Goal: Contribute content: Add original content to the website for others to see

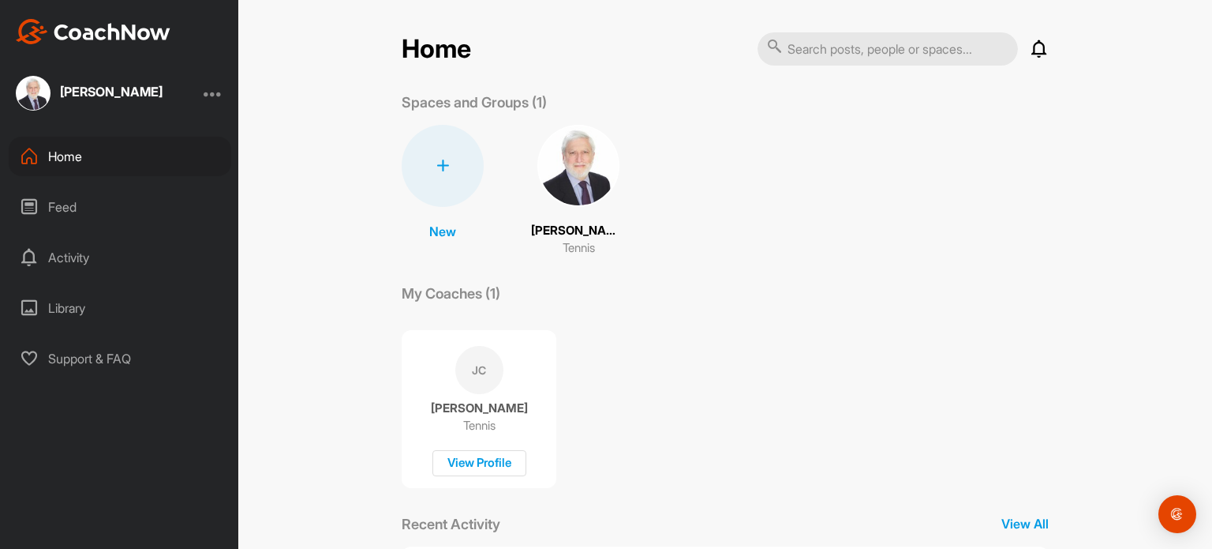
click at [53, 310] on div "Library" at bounding box center [120, 307] width 223 height 39
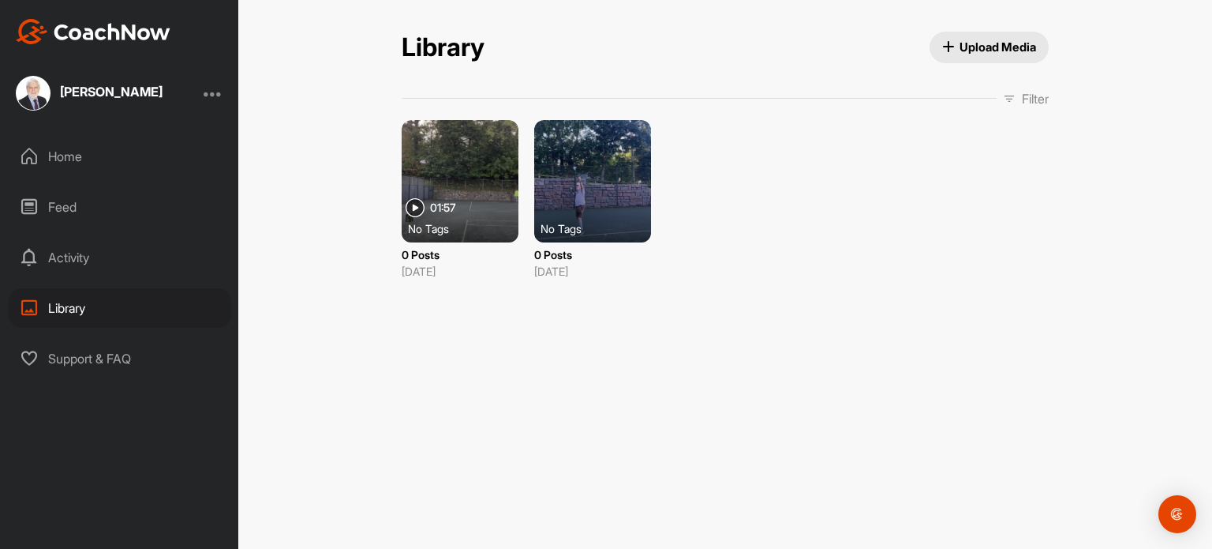
click at [1016, 50] on span "Upload Media" at bounding box center [989, 47] width 95 height 17
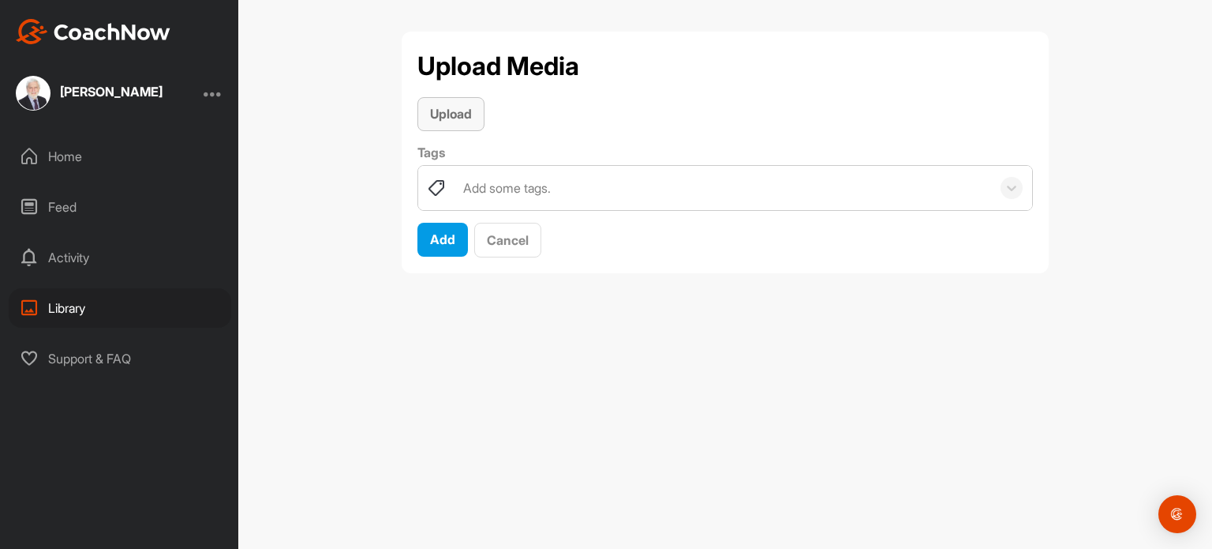
click at [462, 119] on span "Upload" at bounding box center [451, 114] width 42 height 16
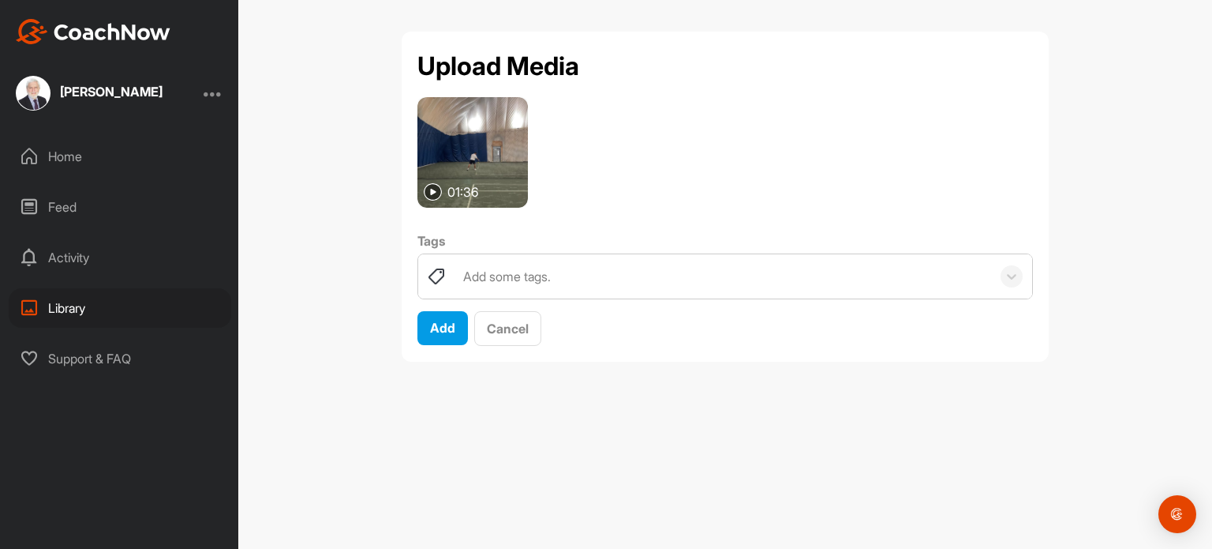
click at [484, 157] on img at bounding box center [473, 152] width 111 height 111
click at [481, 157] on img at bounding box center [473, 152] width 111 height 111
click at [480, 157] on img at bounding box center [473, 152] width 111 height 111
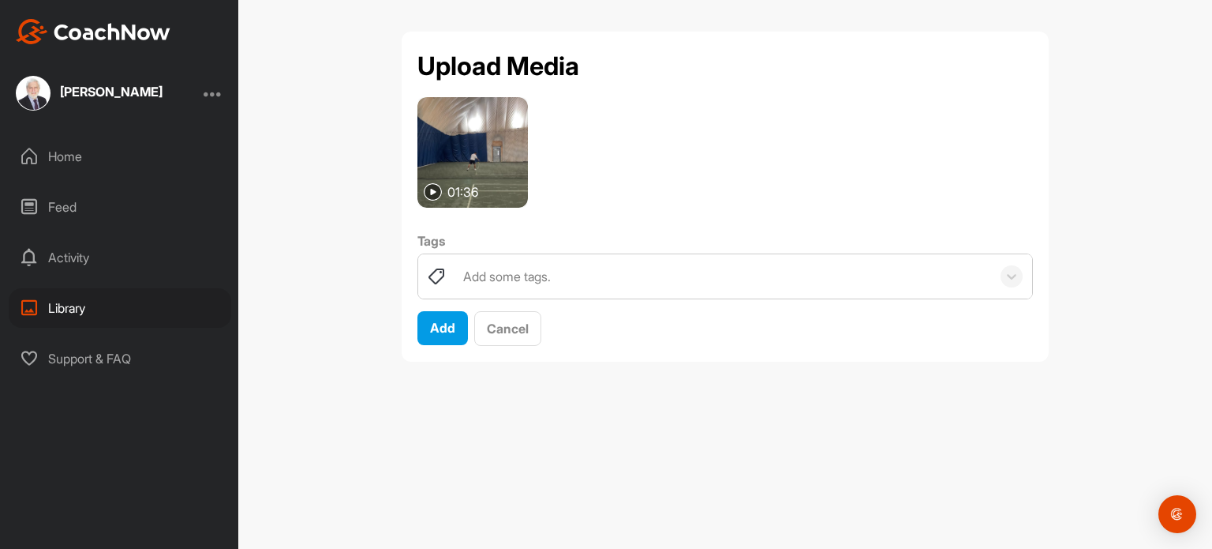
click at [478, 158] on img at bounding box center [473, 152] width 111 height 111
click at [477, 159] on img at bounding box center [473, 152] width 111 height 111
click at [469, 274] on div "Add some tags." at bounding box center [507, 276] width 88 height 19
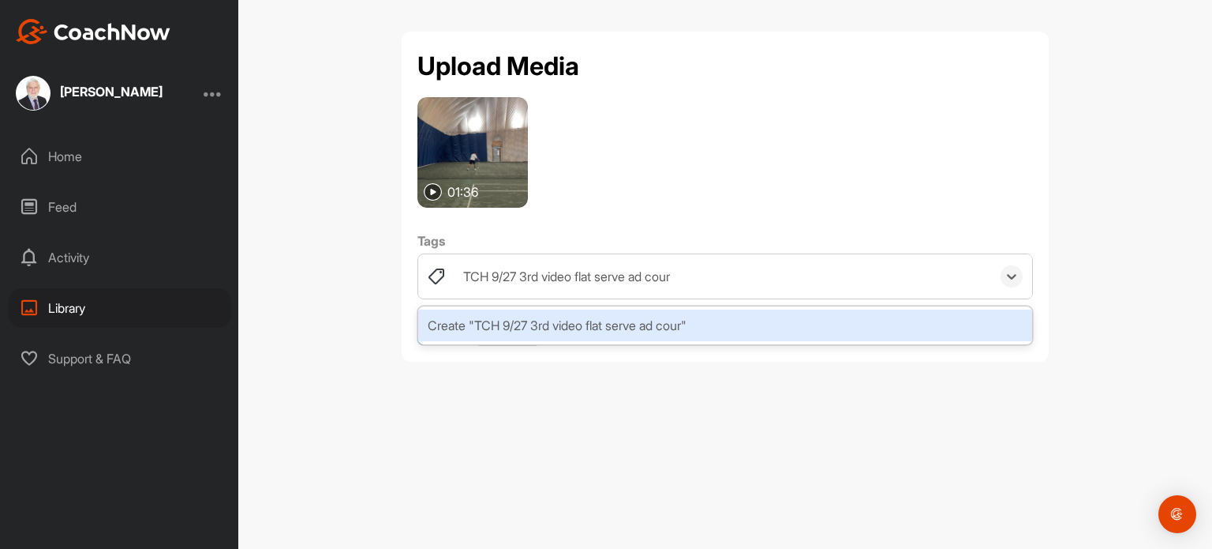
type input "TCH 9/27 3rd video flat serve ad court"
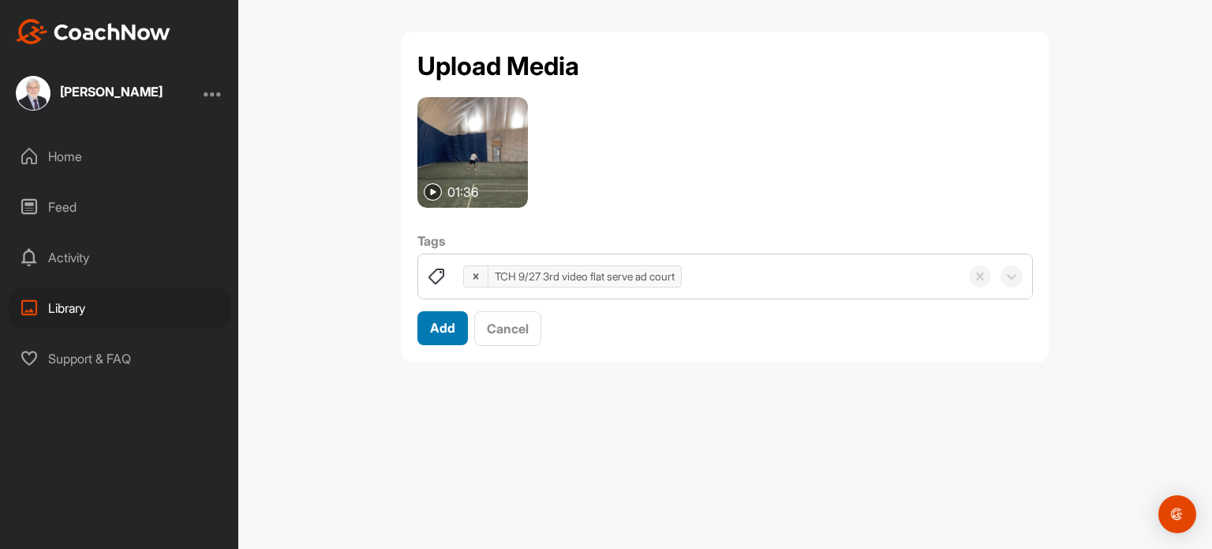
click at [436, 320] on span "Add" at bounding box center [442, 328] width 25 height 16
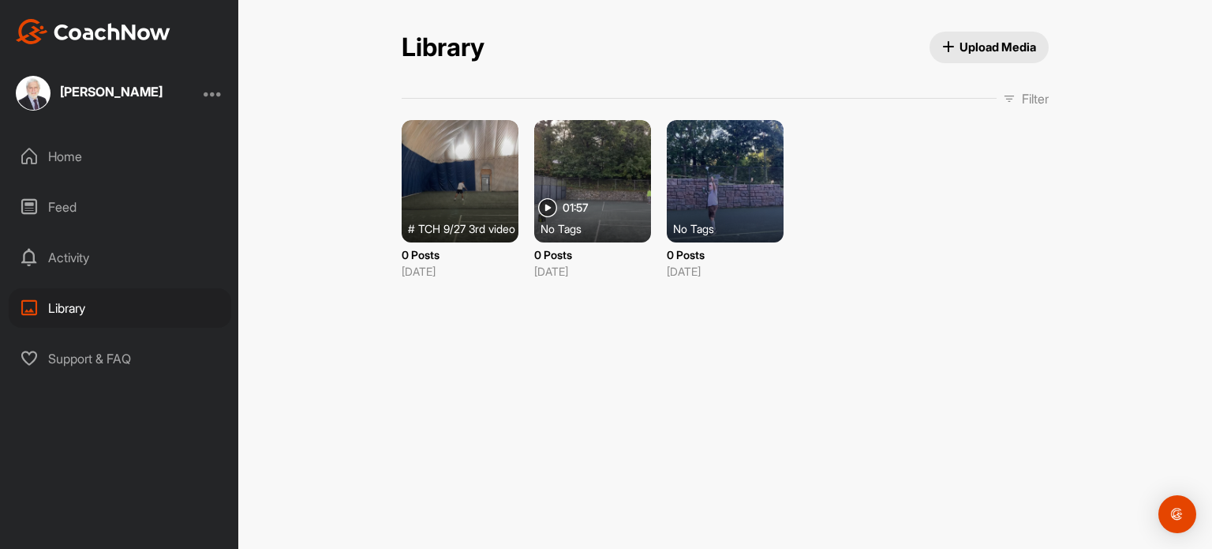
click at [499, 170] on div at bounding box center [460, 181] width 117 height 122
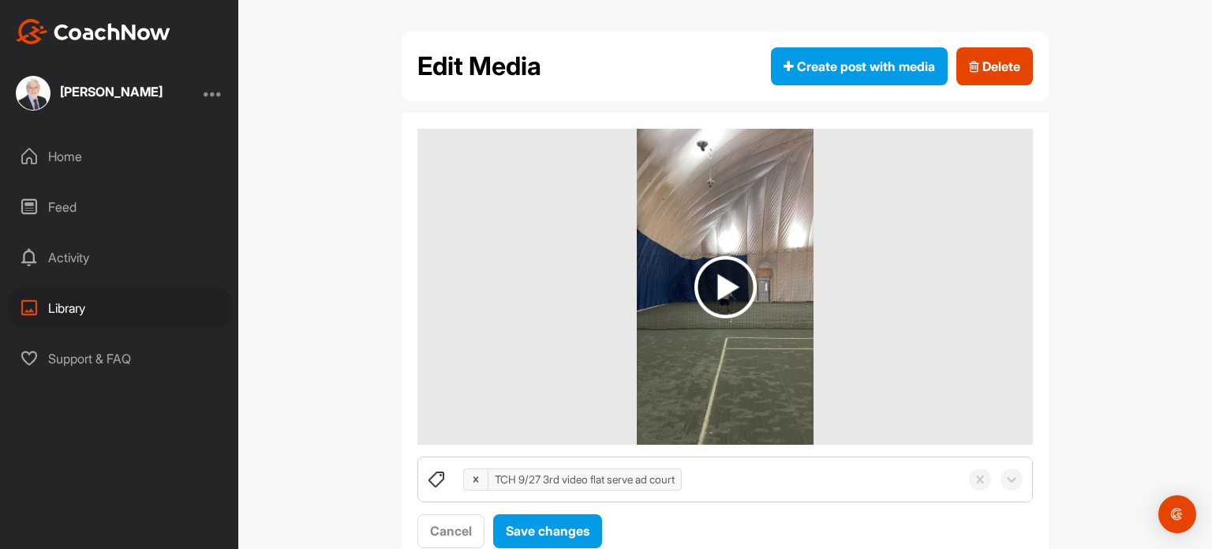
click at [727, 273] on img at bounding box center [726, 287] width 62 height 62
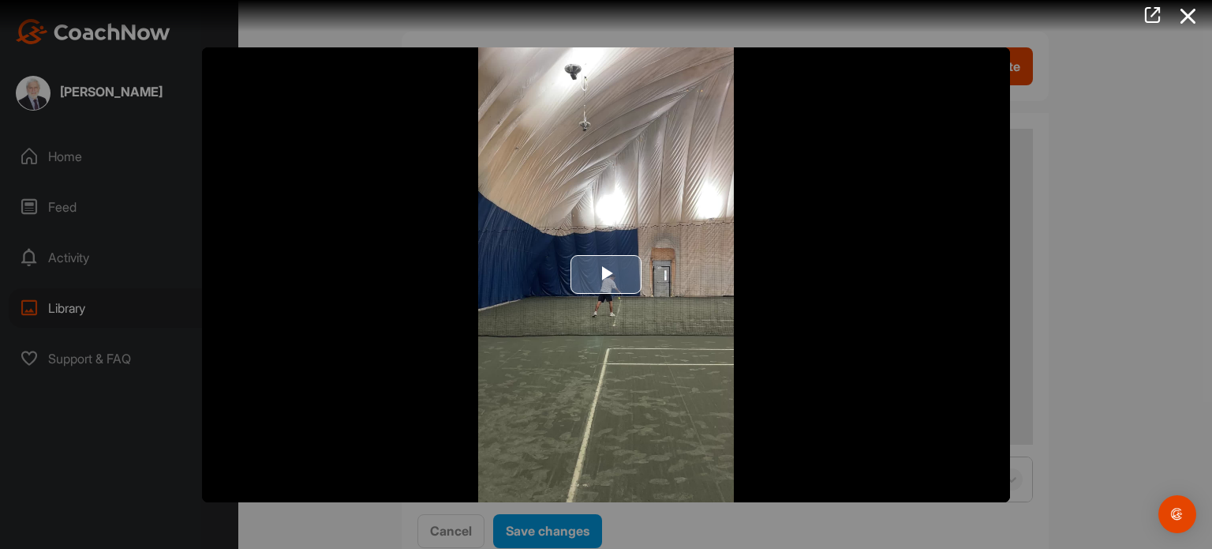
click at [606, 275] on span "Video Player" at bounding box center [606, 275] width 0 height 0
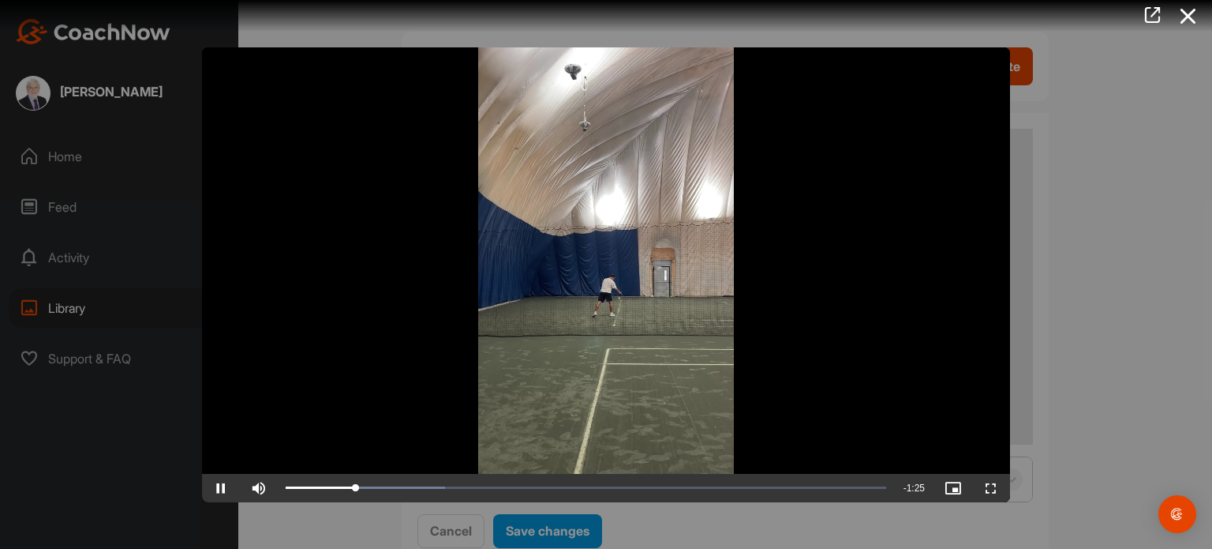
click at [546, 525] on div at bounding box center [606, 274] width 1212 height 549
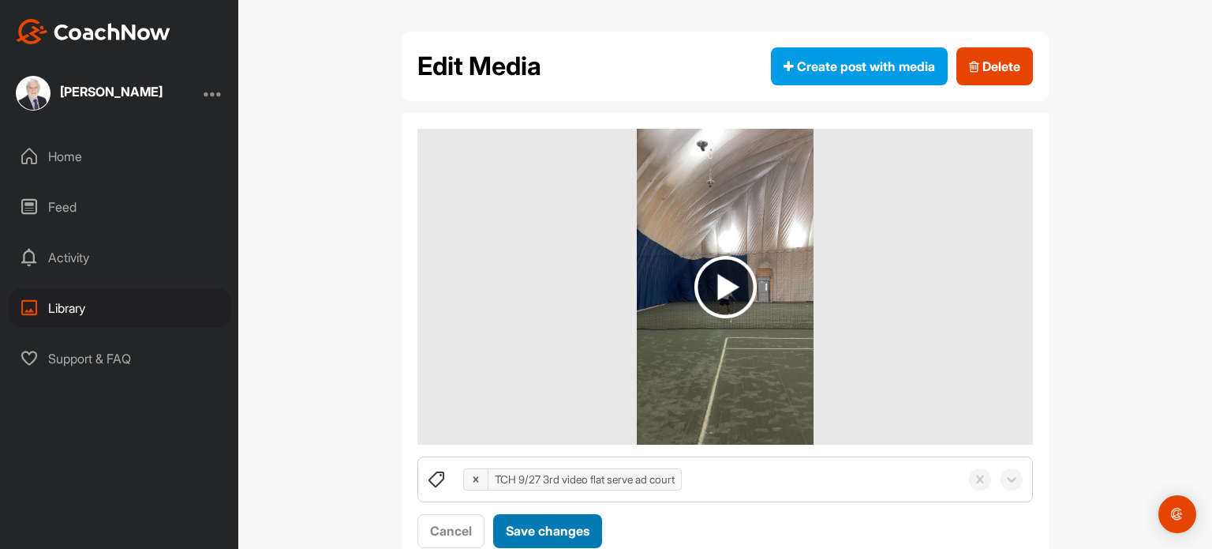
click at [547, 523] on div "Save changes" at bounding box center [548, 530] width 84 height 19
